Goal: Transaction & Acquisition: Purchase product/service

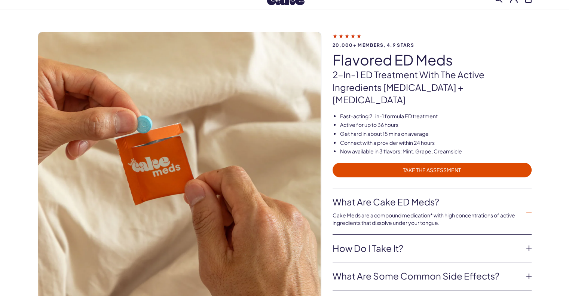
scroll to position [16, 0]
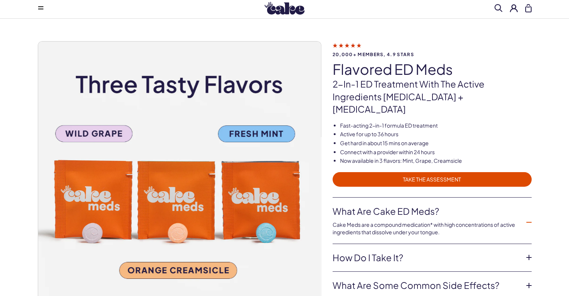
click at [431, 175] on span "TAKE THE ASSESSMENT" at bounding box center [432, 179] width 190 height 9
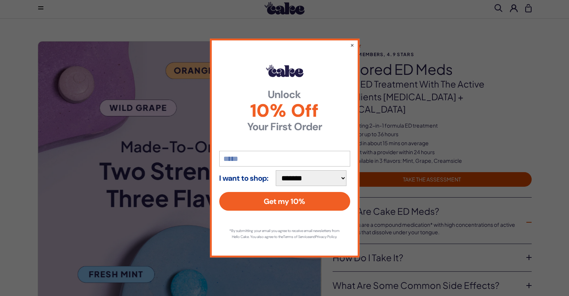
click at [329, 154] on input "email" at bounding box center [284, 159] width 131 height 16
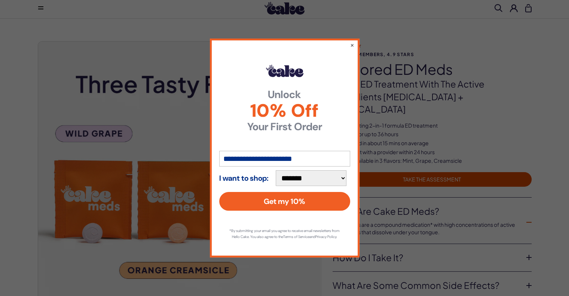
type input "**********"
click at [345, 174] on select "**********" at bounding box center [311, 178] width 71 height 16
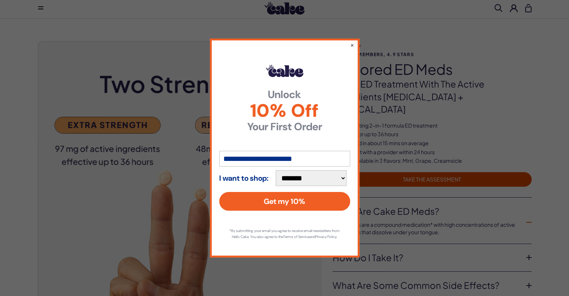
select select "**********"
click at [279, 170] on select "**********" at bounding box center [311, 178] width 71 height 16
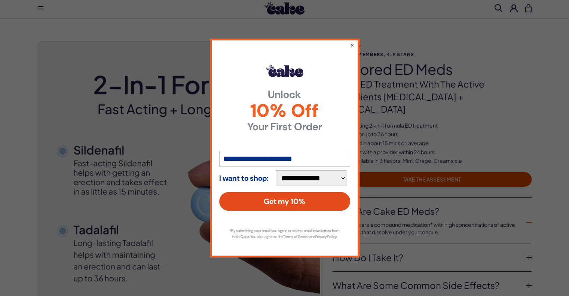
click at [294, 197] on button "Get my 10%" at bounding box center [284, 201] width 131 height 19
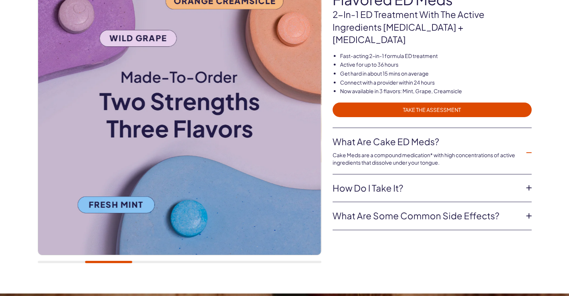
scroll to position [61, 0]
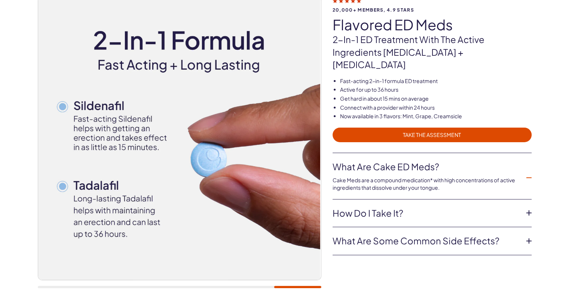
click at [51, 133] on img at bounding box center [178, 138] width 283 height 283
click at [258, 167] on img at bounding box center [178, 138] width 283 height 283
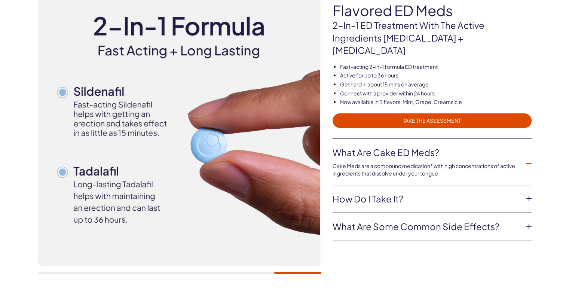
scroll to position [76, 0]
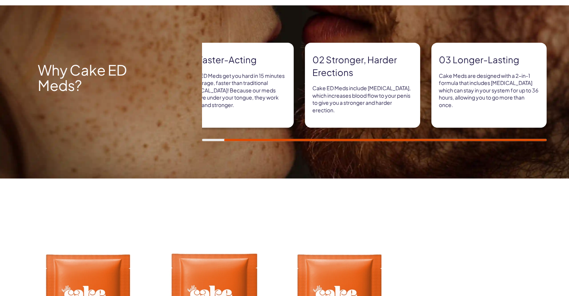
scroll to position [358, 0]
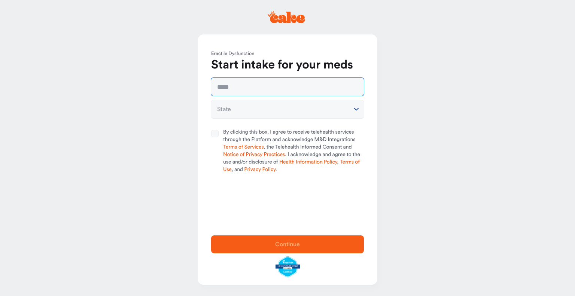
click at [355, 86] on input "text" at bounding box center [287, 87] width 153 height 18
type input "**********"
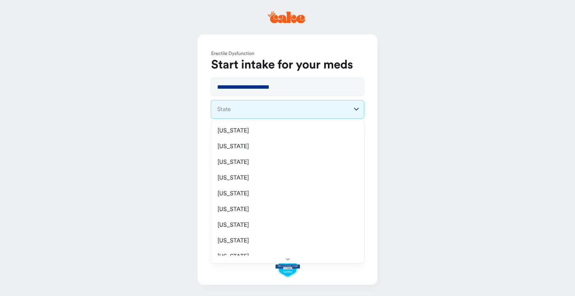
click at [312, 110] on html "**********" at bounding box center [287, 148] width 575 height 296
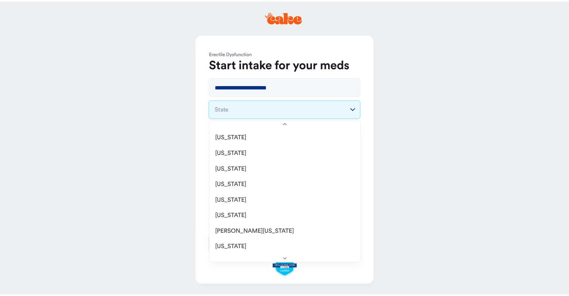
scroll to position [268, 0]
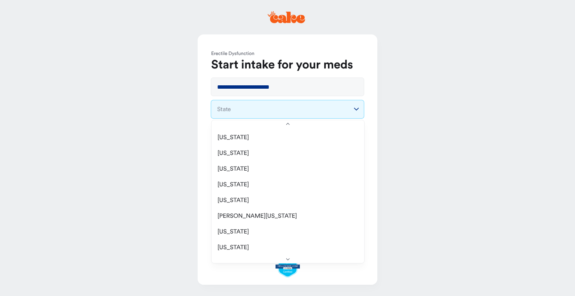
select select "**"
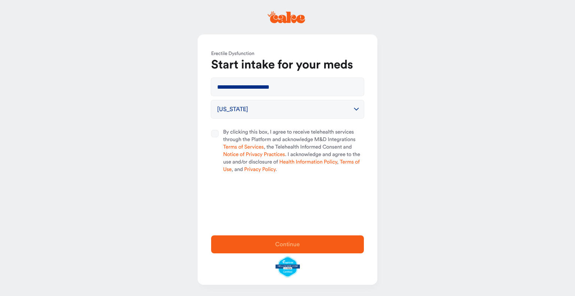
click at [214, 136] on button "By clicking this box, I agree to receive telehealth services through the Platfo…" at bounding box center [214, 133] width 7 height 7
click at [285, 244] on span "Continue" at bounding box center [287, 244] width 25 height 6
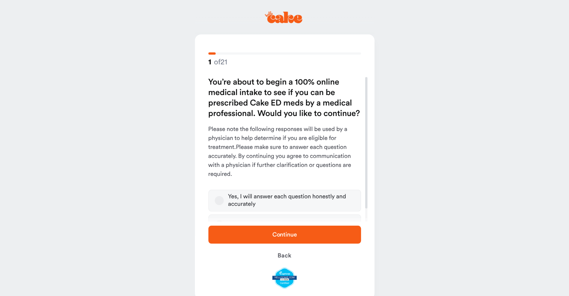
click at [219, 200] on button "Yes, I will answer each question honestly and accurately" at bounding box center [219, 200] width 9 height 9
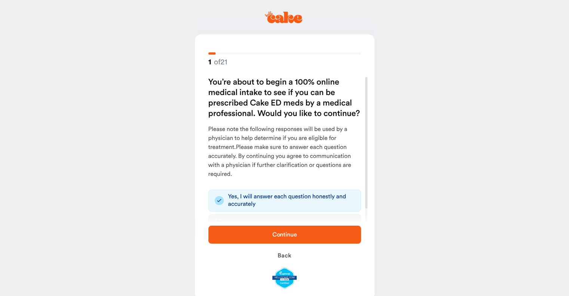
click at [274, 234] on span "Continue" at bounding box center [285, 235] width 25 height 6
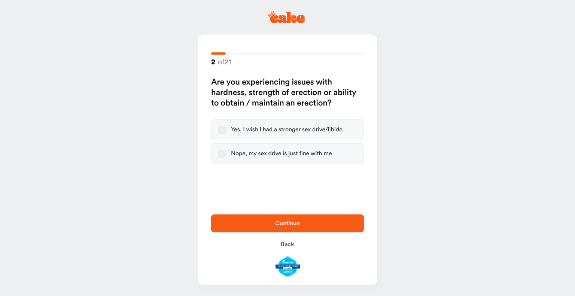
click at [223, 132] on button "Yes, I wish I had a stronger sex drive/libido" at bounding box center [222, 129] width 9 height 9
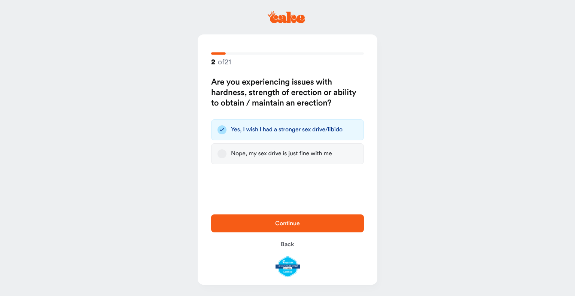
click at [298, 225] on span "Continue" at bounding box center [287, 224] width 25 height 6
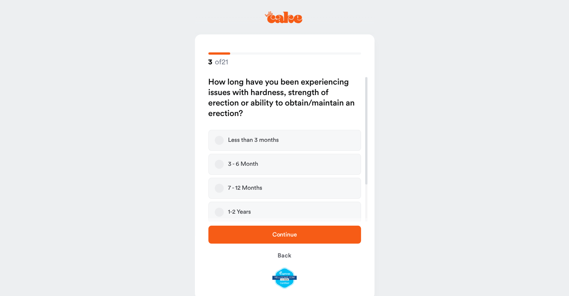
click at [218, 164] on button "3 - 6 Month" at bounding box center [219, 164] width 9 height 9
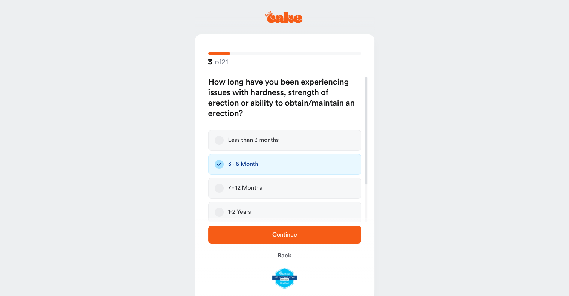
click at [281, 237] on span "Continue" at bounding box center [285, 235] width 25 height 6
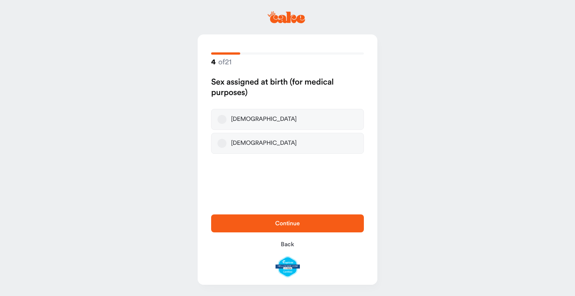
click at [220, 125] on label "Male" at bounding box center [287, 119] width 153 height 21
click at [220, 124] on button "Male" at bounding box center [222, 119] width 9 height 9
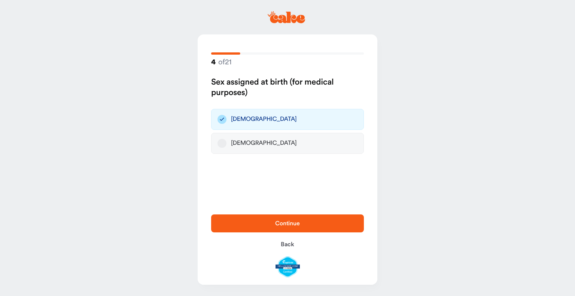
click at [285, 222] on span "Continue" at bounding box center [287, 224] width 25 height 6
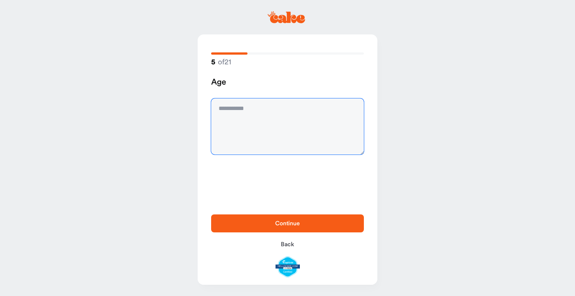
click at [268, 109] on textarea at bounding box center [287, 126] width 153 height 56
type textarea "**"
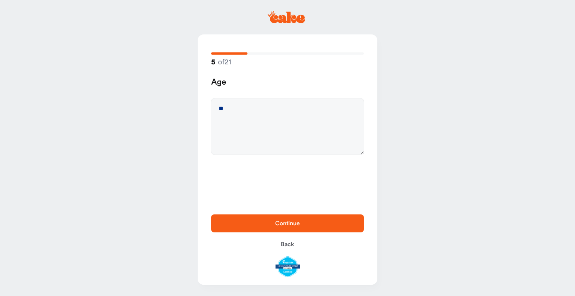
click at [286, 225] on span "Continue" at bounding box center [287, 224] width 25 height 6
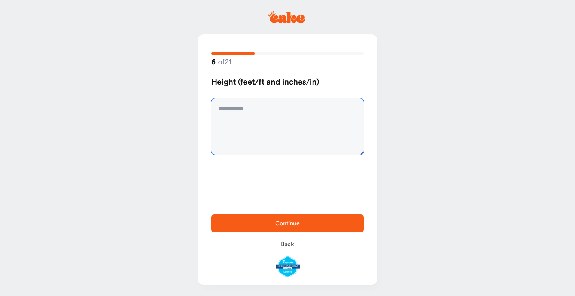
click at [255, 114] on textarea at bounding box center [287, 126] width 153 height 56
click at [253, 109] on textarea at bounding box center [287, 126] width 153 height 56
type textarea "****"
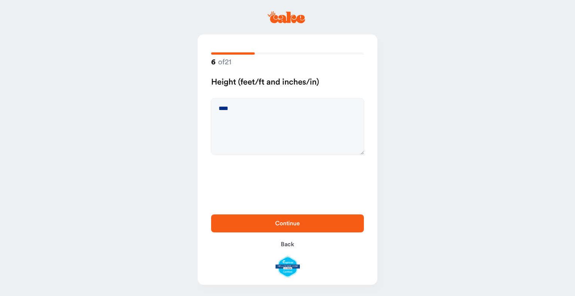
click at [285, 223] on span "Continue" at bounding box center [287, 224] width 25 height 6
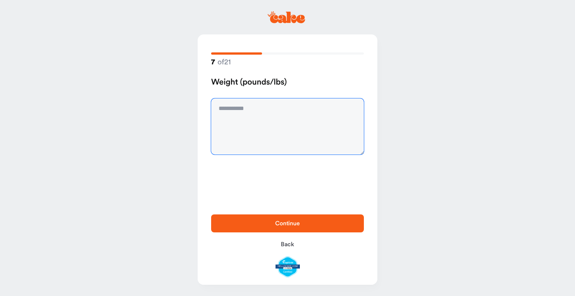
click at [247, 111] on textarea at bounding box center [287, 126] width 153 height 56
type textarea "***"
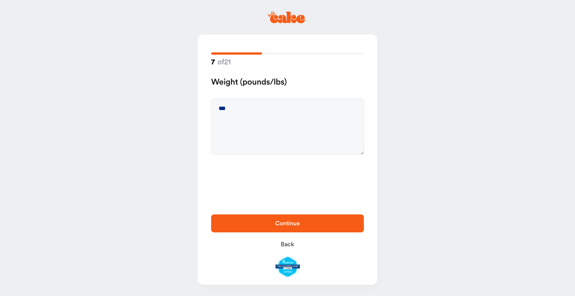
click at [268, 222] on span "Continue" at bounding box center [287, 223] width 129 height 9
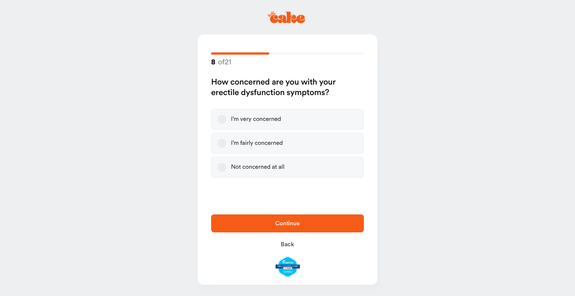
click at [222, 144] on button "I’m fairly concerned" at bounding box center [222, 143] width 9 height 9
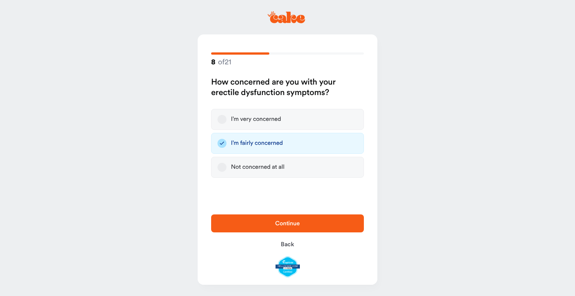
click at [285, 223] on span "Continue" at bounding box center [287, 224] width 25 height 6
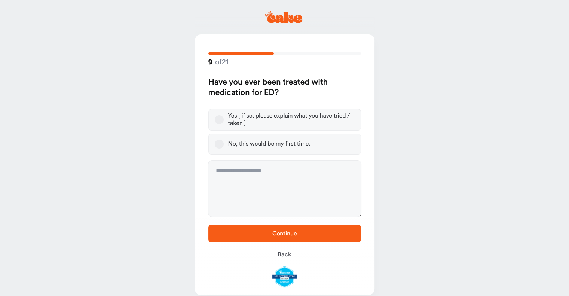
click at [220, 119] on button "Yes [ if so, please explain what you have tried / taken ]" at bounding box center [219, 119] width 9 height 9
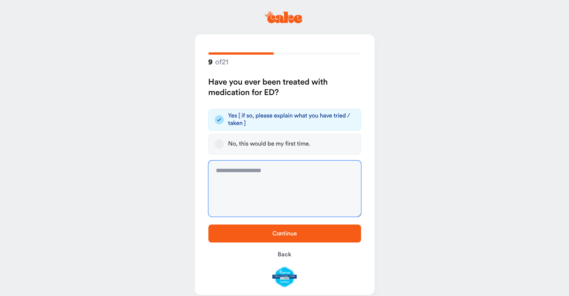
click at [281, 181] on textarea at bounding box center [285, 189] width 153 height 56
type textarea "**********"
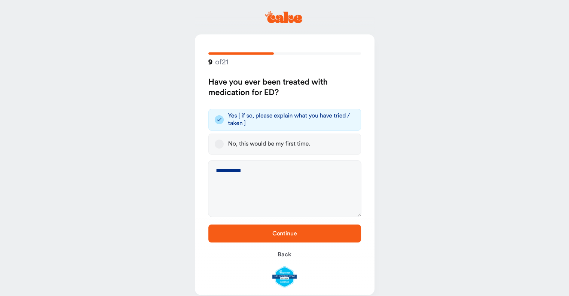
click at [282, 232] on span "Continue" at bounding box center [285, 234] width 25 height 6
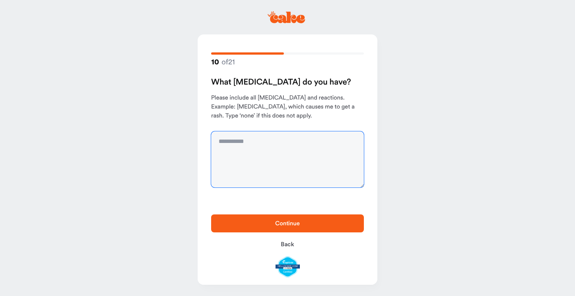
click at [276, 145] on textarea at bounding box center [287, 159] width 153 height 56
type textarea "****"
click at [277, 224] on span "Continue" at bounding box center [287, 224] width 25 height 6
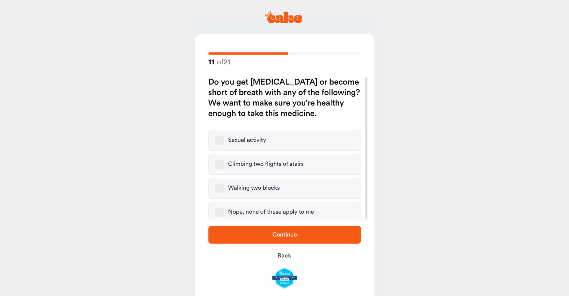
click at [221, 213] on button "Nope, none of these apply to me" at bounding box center [219, 212] width 9 height 9
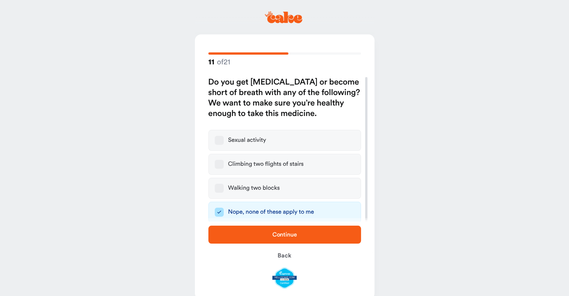
click at [286, 233] on span "Continue" at bounding box center [285, 235] width 25 height 6
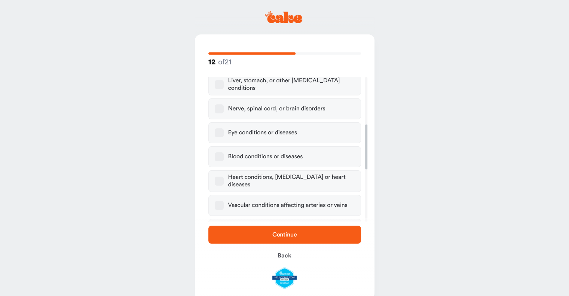
scroll to position [152, 0]
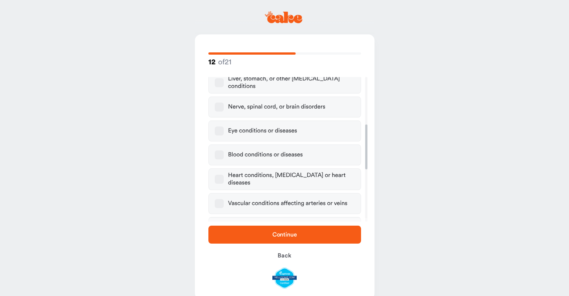
drag, startPoint x: 366, startPoint y: 117, endPoint x: 364, endPoint y: 164, distance: 47.2
click at [365, 164] on div at bounding box center [366, 146] width 2 height 45
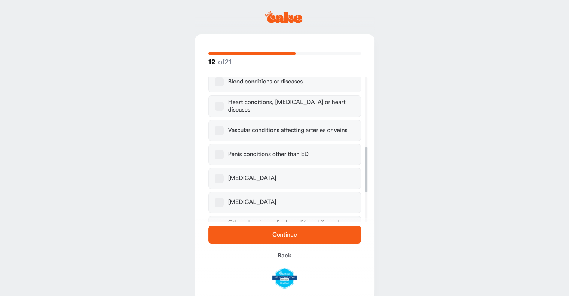
scroll to position [226, 0]
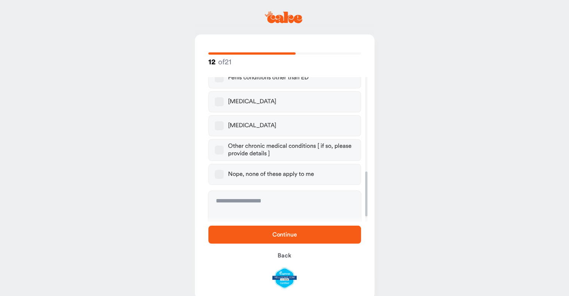
drag, startPoint x: 364, startPoint y: 151, endPoint x: 363, endPoint y: 197, distance: 46.4
click at [365, 197] on div at bounding box center [366, 193] width 2 height 45
click at [222, 170] on button "Nope, none of these apply to me" at bounding box center [219, 174] width 9 height 9
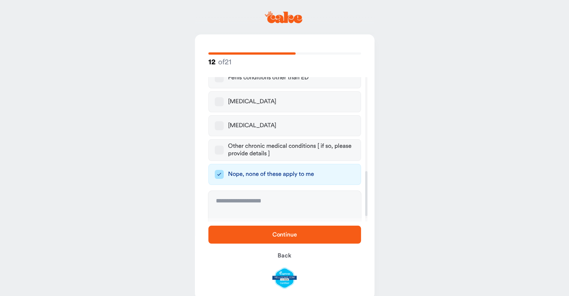
click at [292, 235] on span "Continue" at bounding box center [285, 235] width 25 height 6
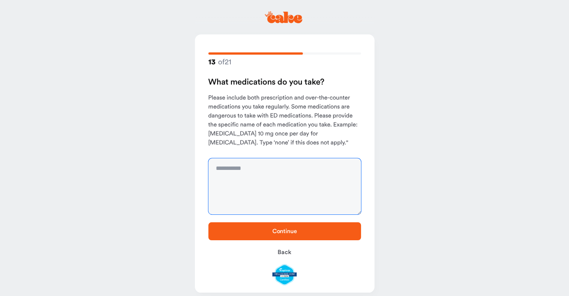
click at [252, 171] on textarea at bounding box center [285, 186] width 153 height 56
type textarea "****"
click at [276, 232] on span "Continue" at bounding box center [285, 231] width 25 height 6
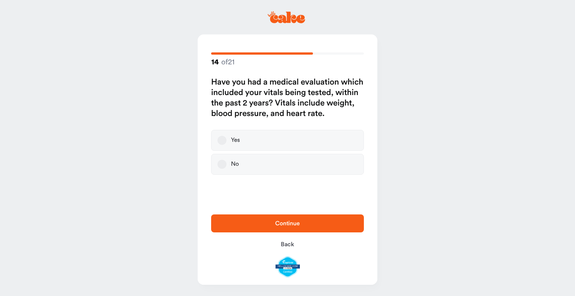
click at [224, 142] on button "Yes" at bounding box center [222, 140] width 9 height 9
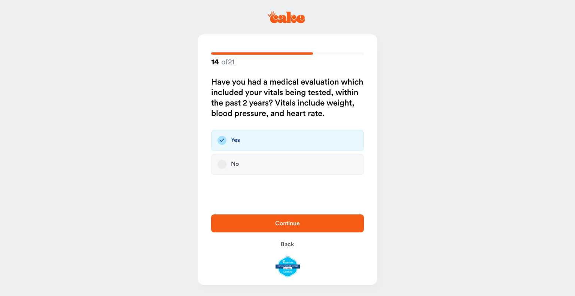
click at [285, 226] on span "Continue" at bounding box center [287, 224] width 25 height 6
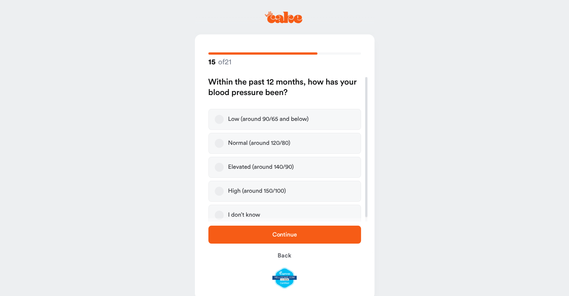
click at [218, 143] on button "Normal (around 120/80)" at bounding box center [219, 143] width 9 height 9
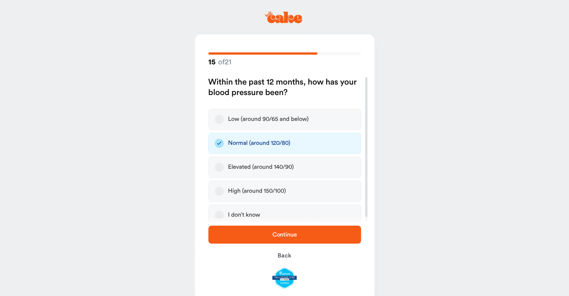
click at [288, 233] on span "Continue" at bounding box center [285, 235] width 25 height 6
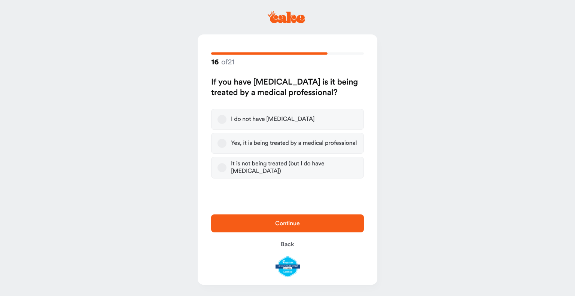
click at [222, 117] on button "I do not have high blood pressure" at bounding box center [222, 119] width 9 height 9
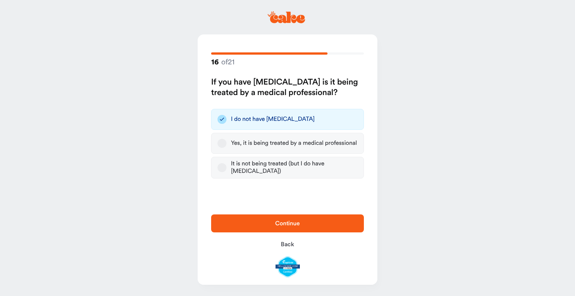
click at [283, 221] on span "Continue" at bounding box center [287, 224] width 25 height 6
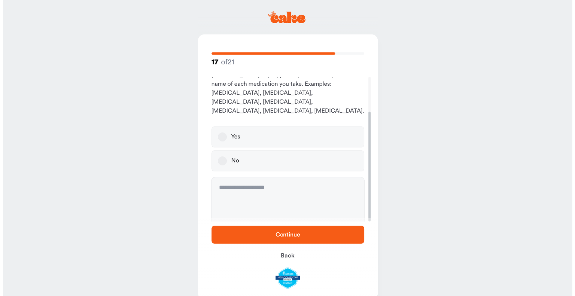
scroll to position [45, 0]
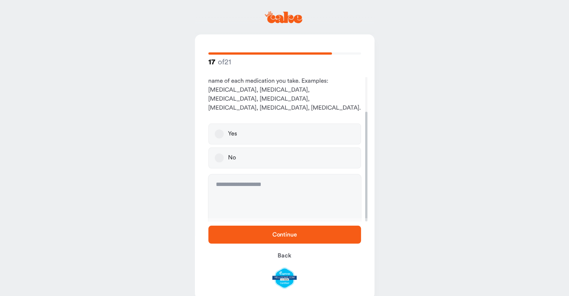
drag, startPoint x: 370, startPoint y: 142, endPoint x: 364, endPoint y: 181, distance: 40.2
click at [365, 181] on div at bounding box center [366, 167] width 2 height 110
click at [218, 154] on button "No" at bounding box center [219, 158] width 9 height 9
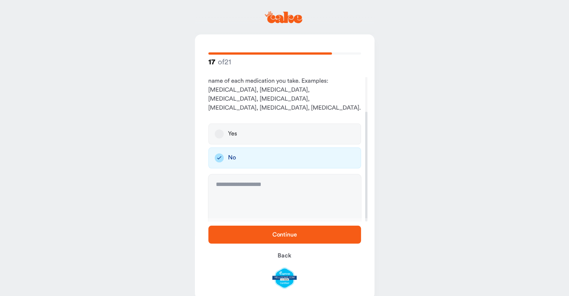
click at [280, 237] on span "Continue" at bounding box center [285, 235] width 25 height 6
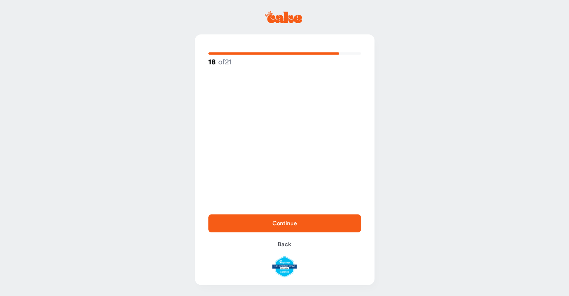
scroll to position [0, 0]
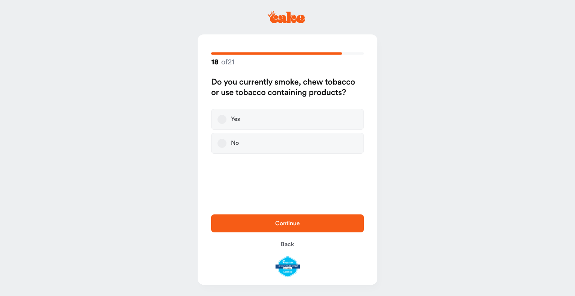
drag, startPoint x: 223, startPoint y: 142, endPoint x: 220, endPoint y: 145, distance: 4.5
click at [220, 145] on button "No" at bounding box center [222, 143] width 9 height 9
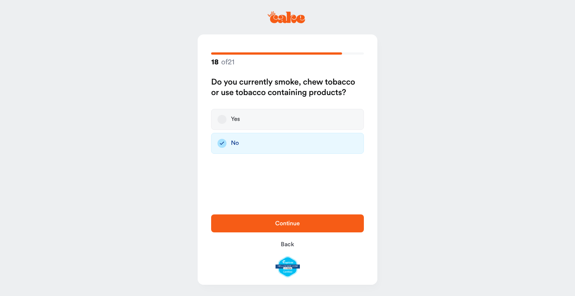
click at [220, 145] on icon "button" at bounding box center [222, 143] width 9 height 9
click at [282, 222] on span "Continue" at bounding box center [287, 224] width 25 height 6
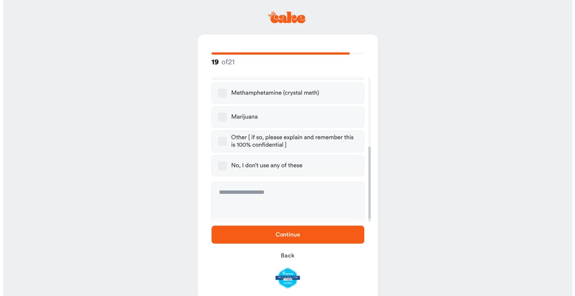
scroll to position [134, 0]
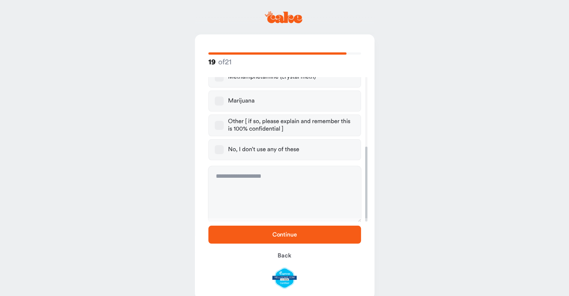
drag, startPoint x: 364, startPoint y: 133, endPoint x: 365, endPoint y: 204, distance: 71.9
click at [365, 204] on div at bounding box center [366, 184] width 2 height 75
click at [219, 148] on button "No, I don’t use any of these" at bounding box center [219, 149] width 9 height 9
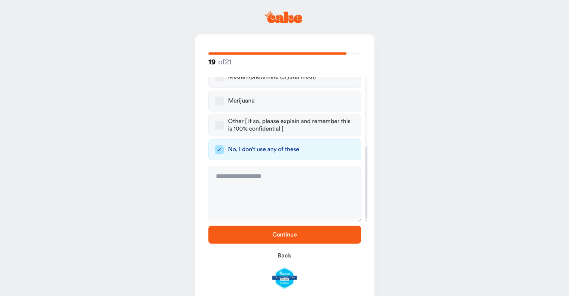
click at [285, 234] on span "Continue" at bounding box center [285, 235] width 25 height 6
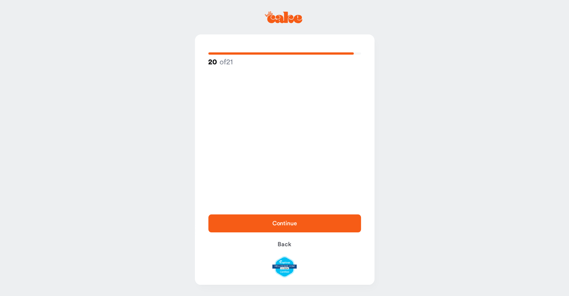
scroll to position [0, 0]
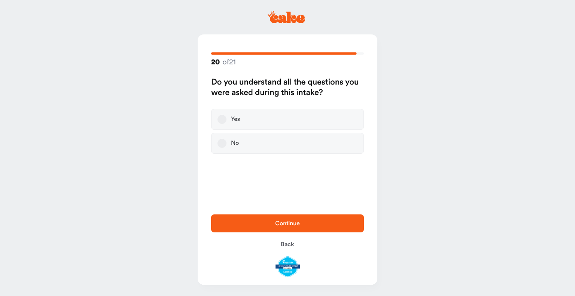
click at [222, 118] on button "Yes" at bounding box center [222, 119] width 9 height 9
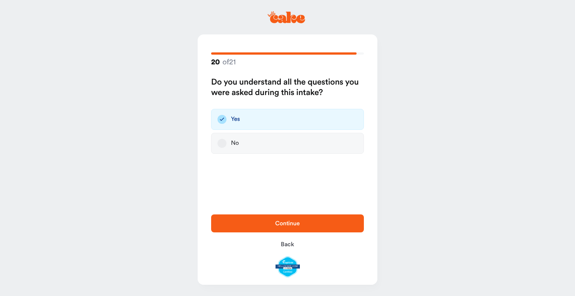
click at [277, 221] on span "Continue" at bounding box center [287, 224] width 25 height 6
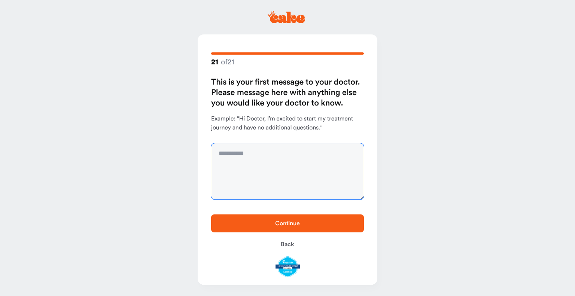
click at [243, 159] on textarea at bounding box center [287, 171] width 153 height 56
type textarea "**********"
click at [282, 224] on span "Continue" at bounding box center [287, 224] width 25 height 6
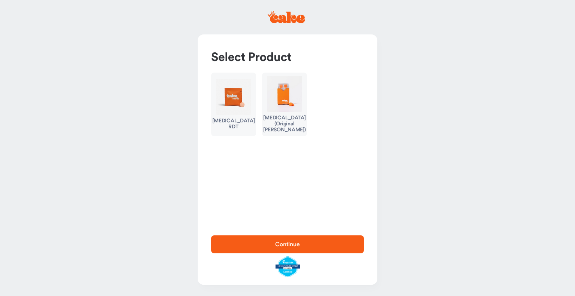
click at [238, 106] on img "button" at bounding box center [233, 97] width 35 height 36
click at [280, 113] on button "Erectile Dysfunction (Original Troche)" at bounding box center [284, 105] width 45 height 64
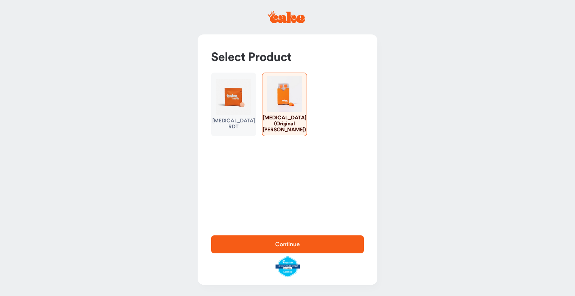
click at [239, 110] on img "button" at bounding box center [233, 97] width 35 height 36
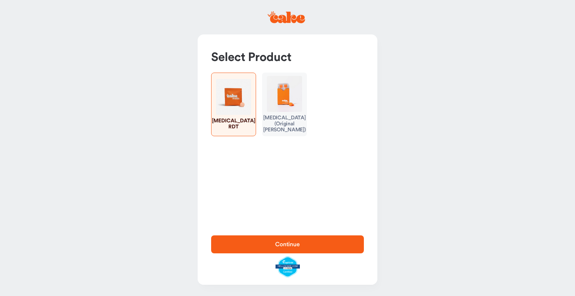
click at [285, 109] on img "button" at bounding box center [284, 94] width 35 height 36
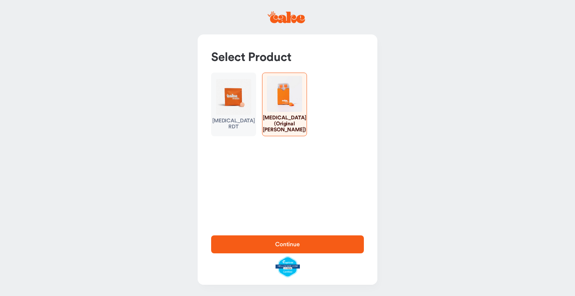
click at [242, 112] on img "button" at bounding box center [233, 97] width 35 height 36
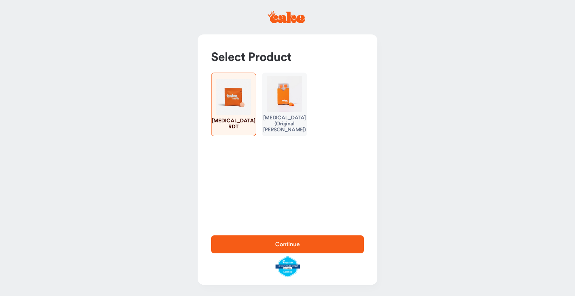
click at [294, 244] on span "Continue" at bounding box center [287, 244] width 25 height 6
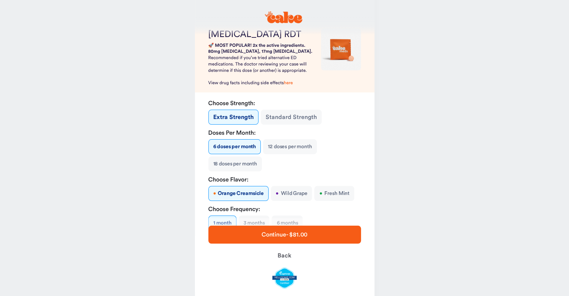
scroll to position [51, 0]
click at [302, 146] on button "12 doses per month" at bounding box center [290, 145] width 54 height 15
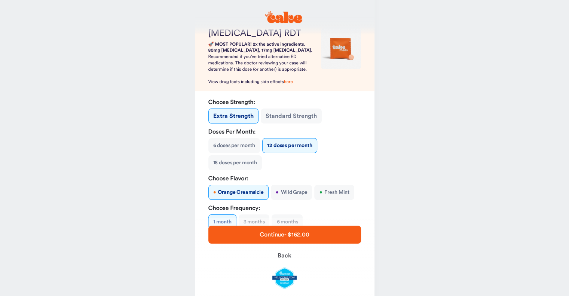
click at [238, 163] on button "18 doses per month" at bounding box center [236, 162] width 54 height 15
click at [280, 146] on button "12 doses per month" at bounding box center [289, 145] width 54 height 15
click at [278, 116] on button "Standard Strength" at bounding box center [291, 116] width 61 height 15
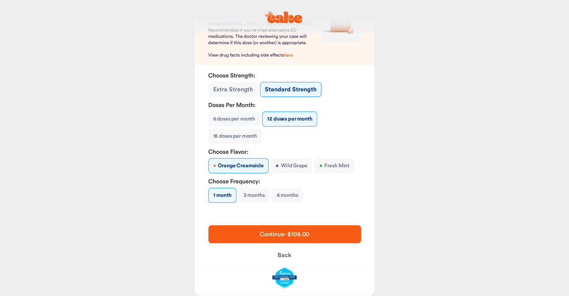
scroll to position [83, 0]
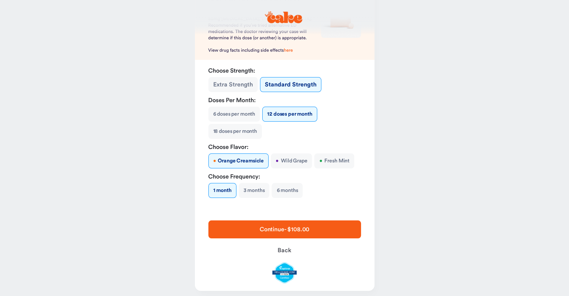
click at [297, 163] on button "• Wild Grape" at bounding box center [291, 161] width 41 height 15
click at [335, 159] on button "• Fresh Mint" at bounding box center [335, 161] width 40 height 15
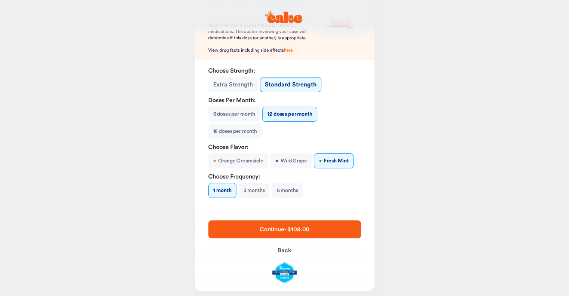
click at [282, 164] on button "• Wild Grape" at bounding box center [291, 161] width 41 height 15
click at [286, 230] on span "Continue - $108.00" at bounding box center [285, 230] width 50 height 6
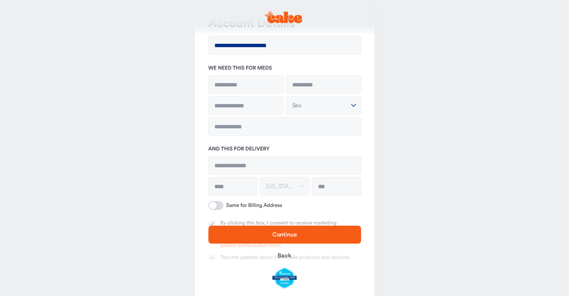
scroll to position [34, 0]
click at [265, 84] on input at bounding box center [246, 85] width 75 height 18
type input "****"
type input "******"
type input "**********"
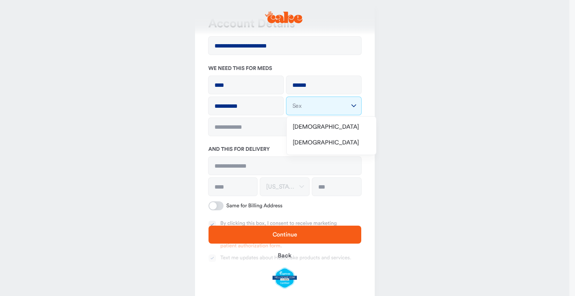
click at [353, 102] on html "**********" at bounding box center [287, 167] width 575 height 402
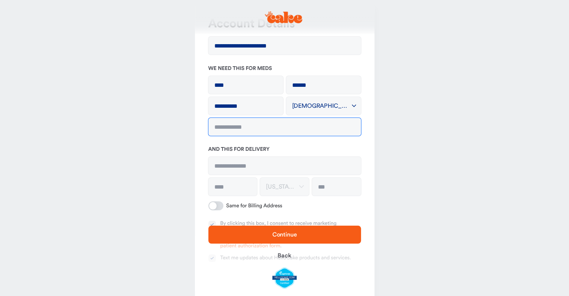
click at [303, 128] on input "tel" at bounding box center [285, 127] width 153 height 18
type input "**********"
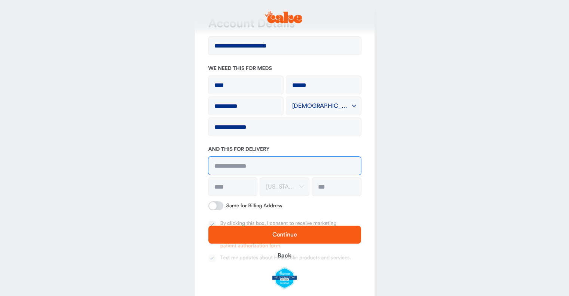
click at [271, 162] on input at bounding box center [285, 166] width 153 height 18
type input "**********"
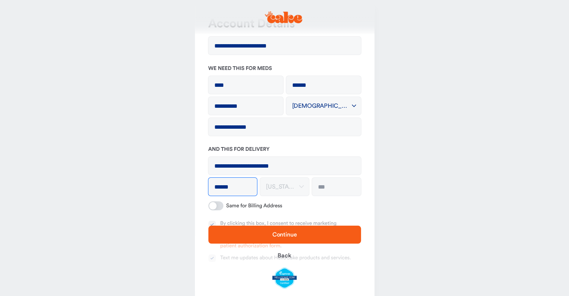
type input "******"
type input "*****"
click at [404, 190] on main "**********" at bounding box center [284, 167] width 569 height 402
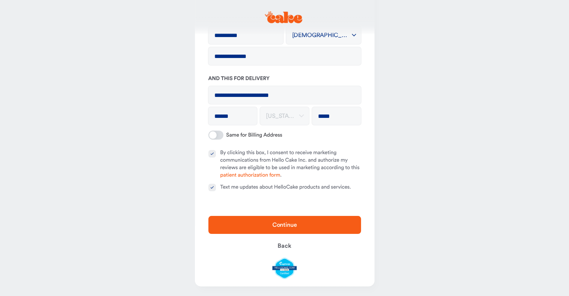
scroll to position [105, 0]
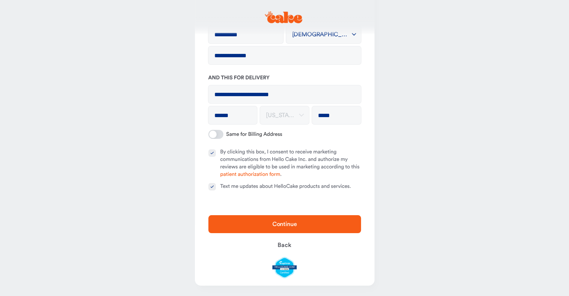
click at [213, 152] on button "By clicking this box, I consent to receive marketing communications from Hello …" at bounding box center [212, 152] width 7 height 7
click at [213, 186] on button "Text me updates about HelloCake products and services." at bounding box center [212, 186] width 7 height 7
click at [290, 225] on span "Continue" at bounding box center [285, 224] width 25 height 6
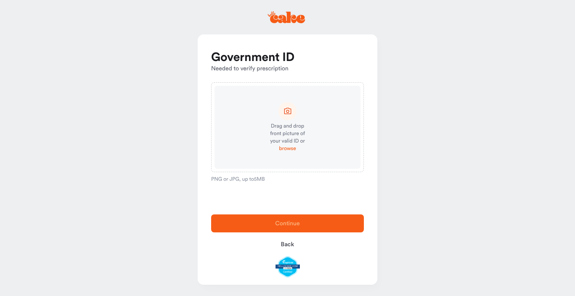
click at [292, 148] on span "browse" at bounding box center [287, 148] width 17 height 7
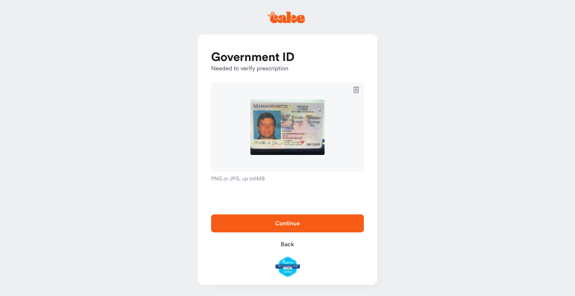
click at [288, 223] on span "Continue" at bounding box center [287, 224] width 25 height 6
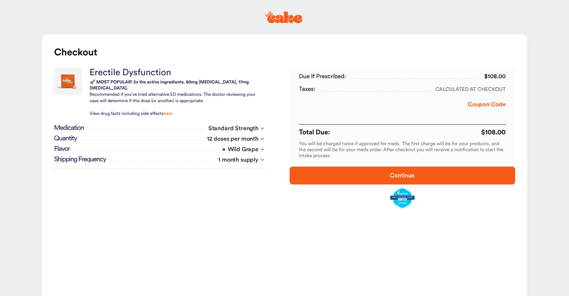
click at [486, 103] on button "Coupon Code" at bounding box center [487, 106] width 38 height 12
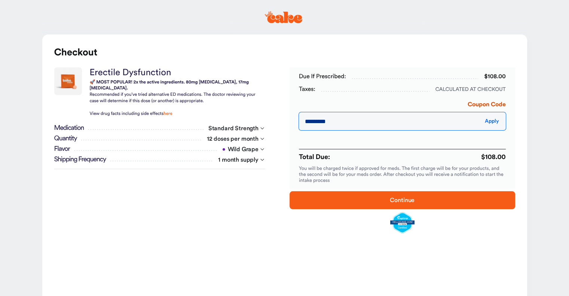
type input "*********"
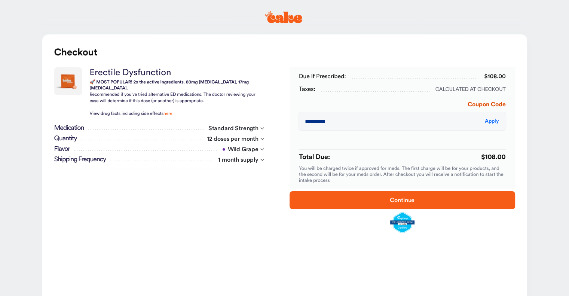
click at [390, 202] on span "Continue" at bounding box center [402, 200] width 25 height 6
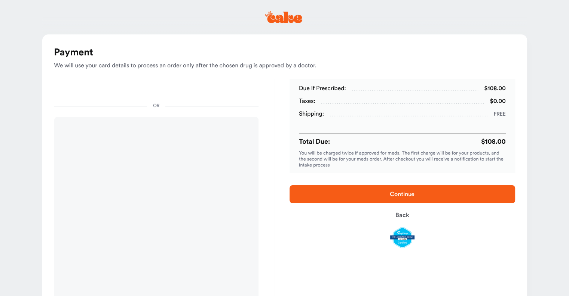
scroll to position [186, 0]
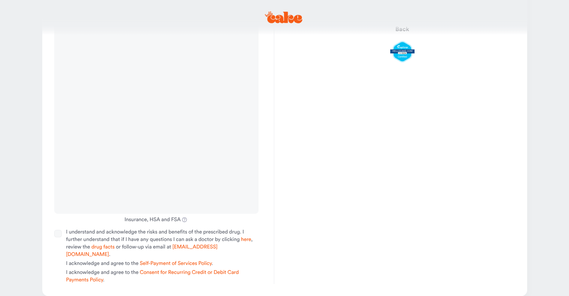
click at [280, 190] on div "Due if prescribed: $108.00 Taxes: $0.00 Shipping: Free Total Due: $108.00 You w…" at bounding box center [402, 88] width 256 height 391
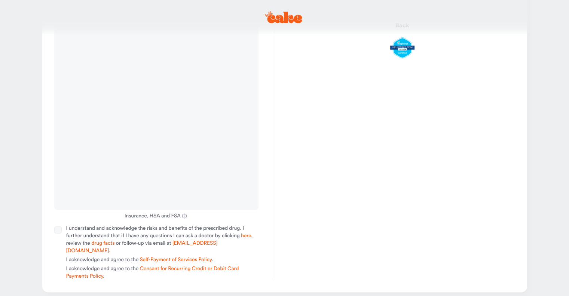
click at [286, 197] on div "Due if prescribed: $108.00 Taxes: $0.00 Shipping: Free Total Due: $108.00 You w…" at bounding box center [402, 85] width 256 height 391
click at [177, 266] on link "Consent for Recurring Credit or Debit Card Payments Policy" at bounding box center [152, 272] width 173 height 13
click at [285, 177] on div "Due if prescribed: $108.00 Taxes: $0.00 Shipping: Free Total Due: $108.00 You w…" at bounding box center [402, 85] width 256 height 391
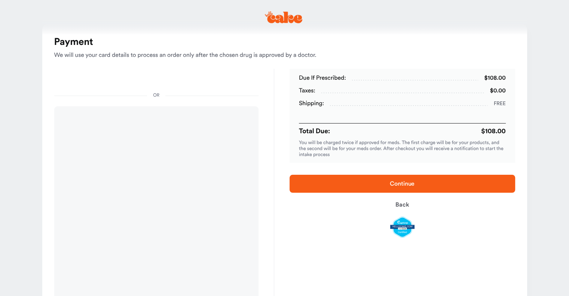
scroll to position [3, 0]
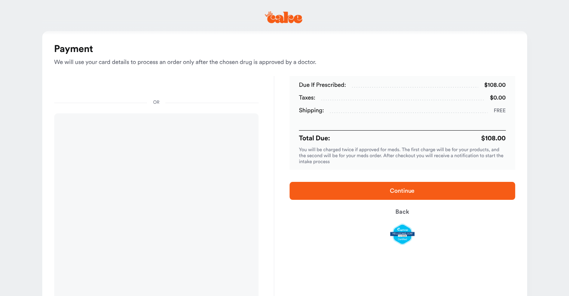
click at [410, 187] on span "Continue" at bounding box center [403, 190] width 202 height 9
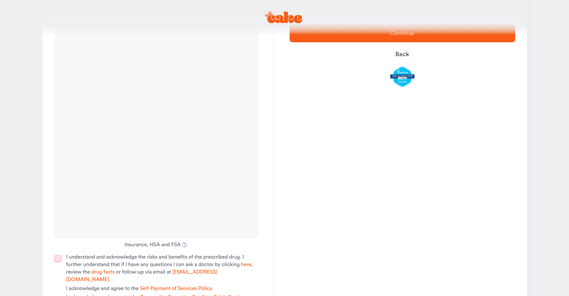
scroll to position [190, 0]
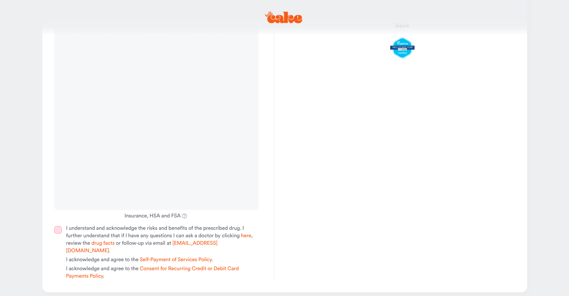
click at [59, 229] on button "I understand and acknowledge the risks and benefits of the prescribed drug. I f…" at bounding box center [57, 229] width 7 height 7
type button "on"
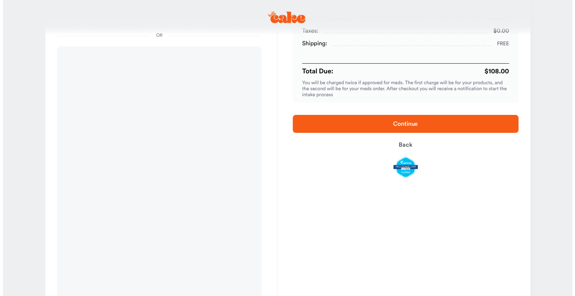
scroll to position [70, 0]
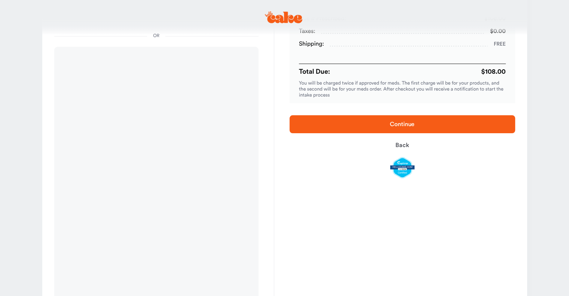
click at [403, 124] on span "Continue" at bounding box center [402, 124] width 25 height 6
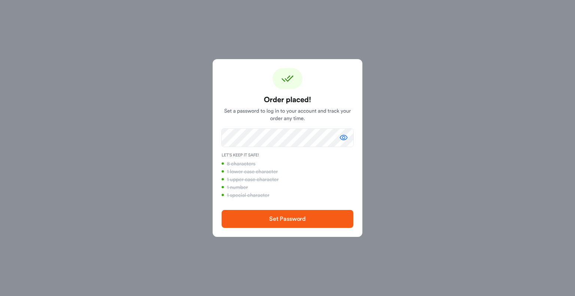
click at [343, 137] on icon "button" at bounding box center [343, 137] width 9 height 9
click at [343, 137] on icon "button" at bounding box center [344, 137] width 8 height 7
click at [288, 219] on span "Set Password" at bounding box center [287, 219] width 37 height 6
